Goal: Task Accomplishment & Management: Manage account settings

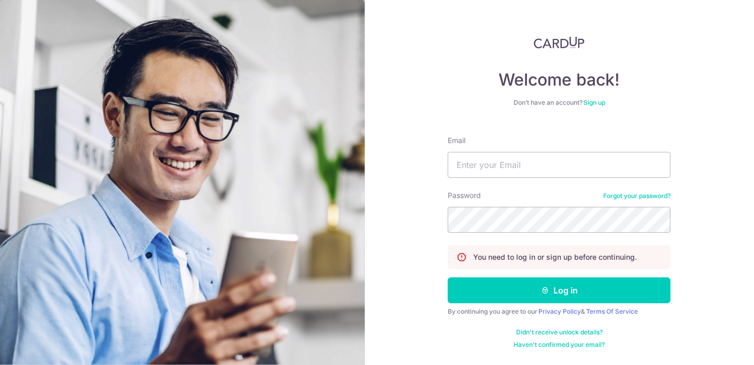
scroll to position [239, 0]
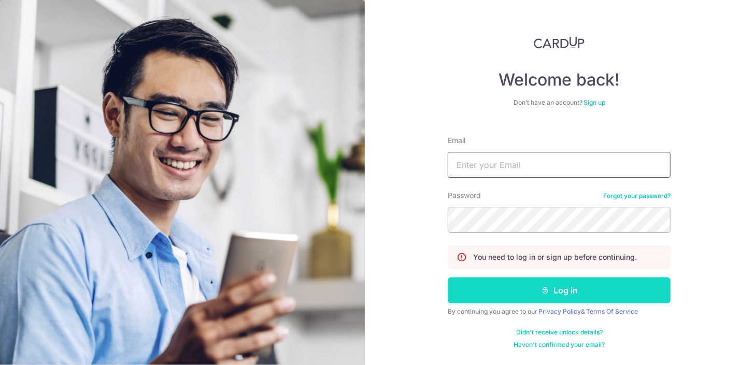
type input "[PERSON_NAME][EMAIL_ADDRESS][DOMAIN_NAME]"
click at [517, 286] on button "Log in" at bounding box center [559, 290] width 223 height 26
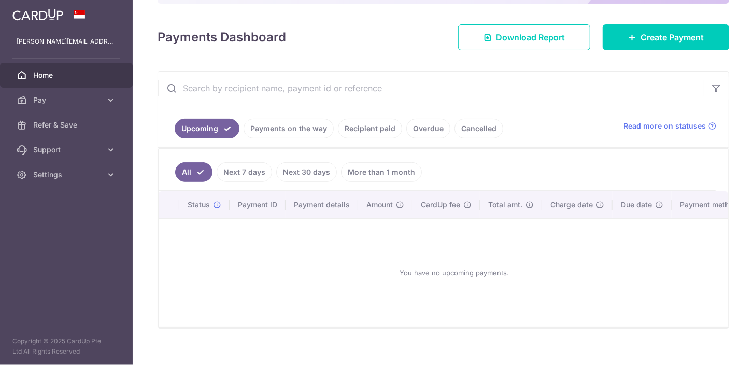
scroll to position [239, 0]
